Goal: Answer question/provide support: Answer question/provide support

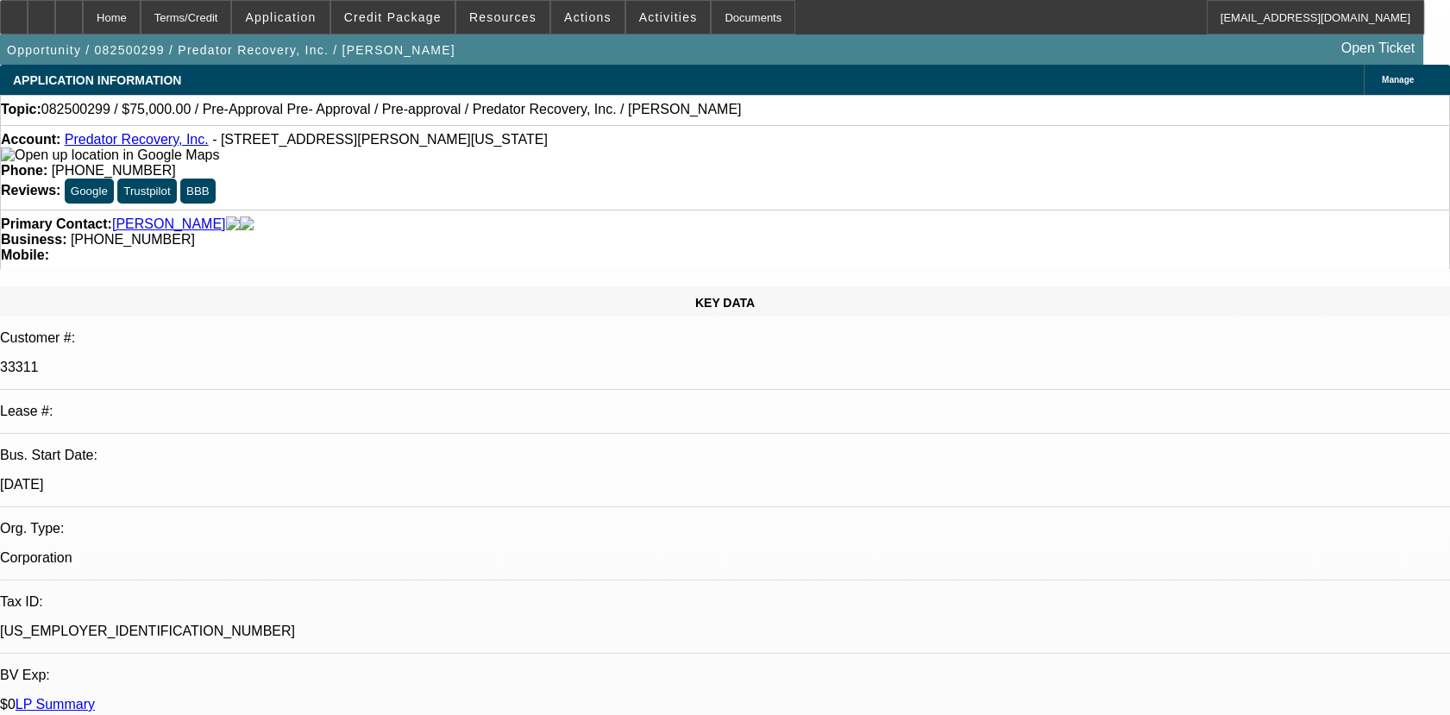
select select "0"
select select "2"
select select "0.1"
select select "1"
select select "2"
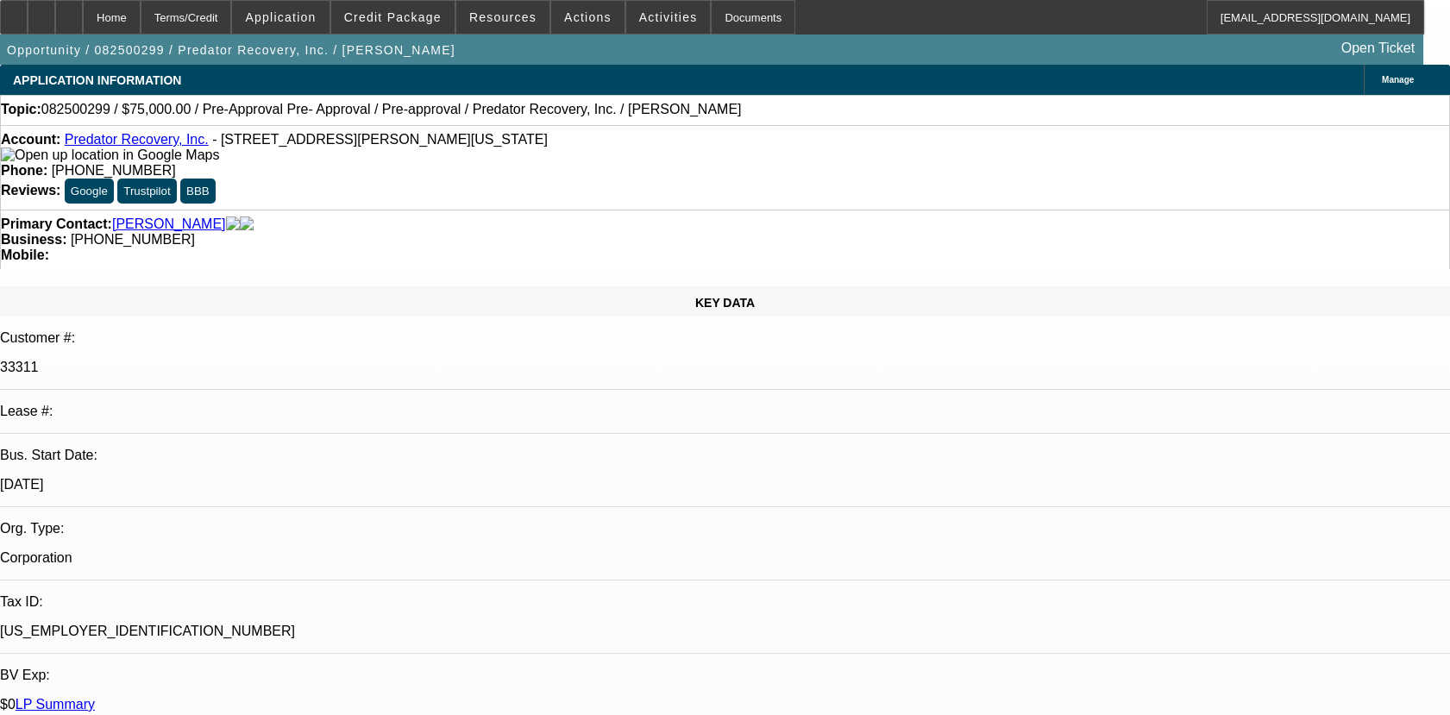
select select "4"
radio input "true"
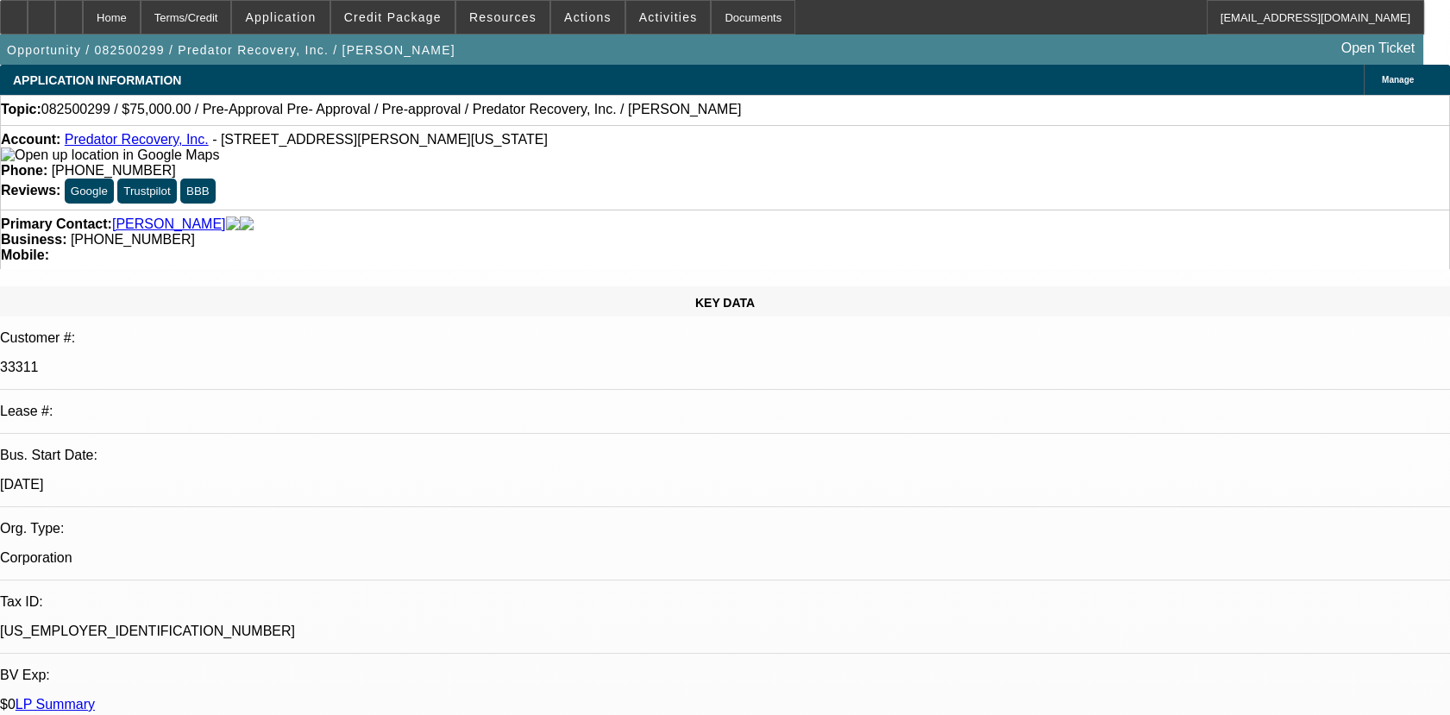
type textarea "01- ACTIVE DEAL PAYMENTS MADE ON TIME NO COLLECTIONS ISSUES."
radio input "false"
radio input "true"
